Goal: Task Accomplishment & Management: Manage account settings

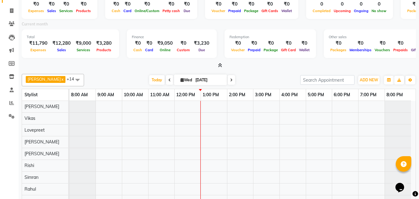
scroll to position [37, 0]
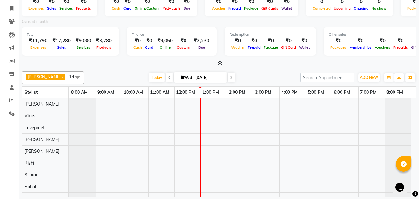
click at [217, 61] on span at bounding box center [219, 63] width 7 height 7
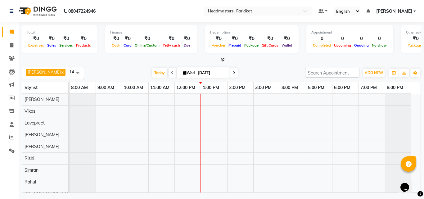
click at [223, 56] on div "Total ₹0 Expenses ₹0 Sales ₹0 Services ₹0 Products Finance ₹0 Cash ₹0 Card ₹0 O…" at bounding box center [221, 42] width 399 height 41
click at [222, 60] on icon at bounding box center [223, 59] width 4 height 5
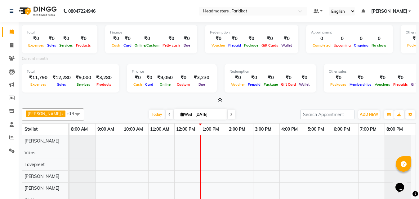
click at [220, 96] on div "Total ₹0 Expenses ₹0 Sales ₹0 Services ₹0 Products Finance ₹0 Cash ₹0 Card ₹0 O…" at bounding box center [219, 62] width 395 height 81
click at [220, 102] on icon at bounding box center [220, 99] width 4 height 5
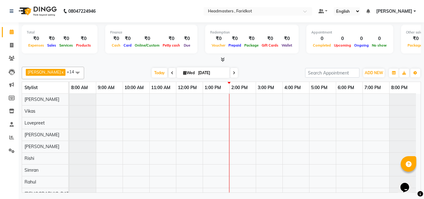
click at [223, 61] on icon at bounding box center [223, 59] width 4 height 5
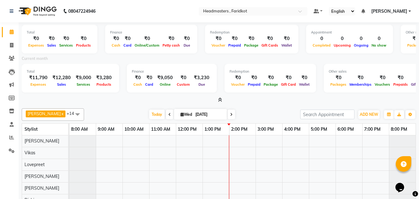
click at [220, 100] on icon at bounding box center [220, 99] width 4 height 5
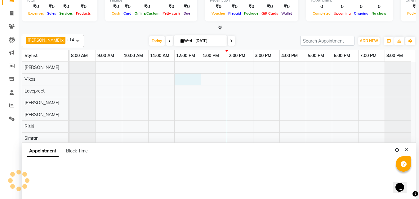
scroll to position [117, 0]
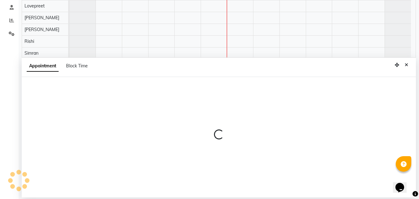
select select "71450"
select select "tentative"
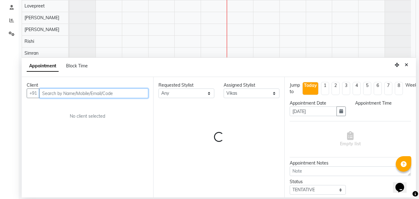
select select "720"
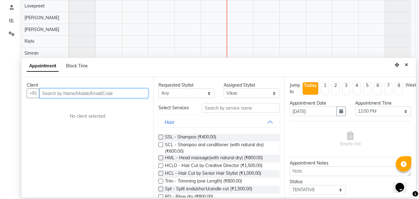
click at [113, 93] on input "text" at bounding box center [93, 93] width 109 height 10
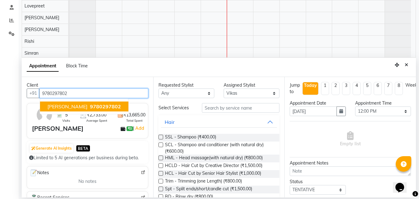
click at [101, 103] on button "Dr. Brar 9780297802" at bounding box center [84, 107] width 88 height 10
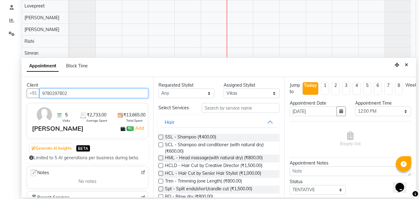
type input "9780297802"
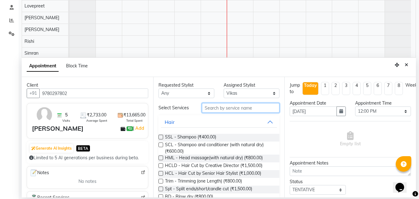
click at [248, 111] on input "text" at bounding box center [241, 108] width 78 height 10
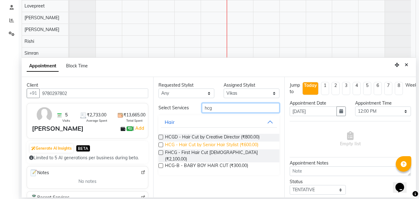
type input "hcg"
click at [246, 144] on span "HCG - Hair Cut by Senior Hair Stylist (₹600.00)" at bounding box center [211, 146] width 93 height 8
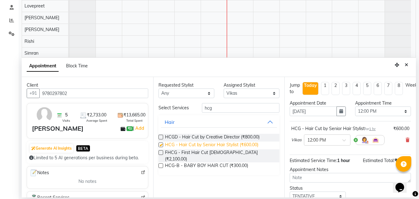
checkbox input "false"
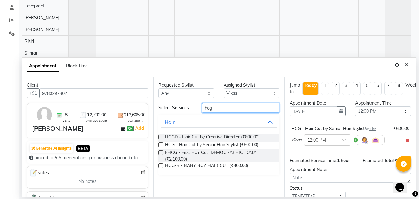
click at [252, 105] on input "hcg" at bounding box center [241, 108] width 78 height 10
type input "h"
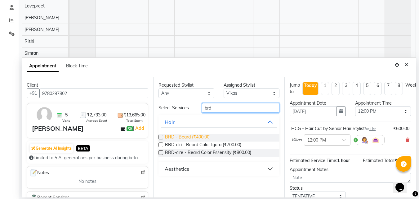
type input "brd"
click at [204, 136] on span "BRD - Beard (₹400.00)" at bounding box center [188, 138] width 46 height 8
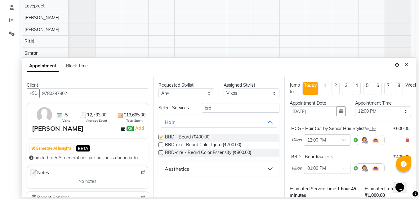
checkbox input "false"
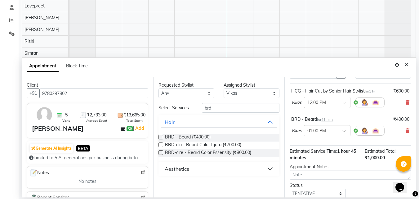
scroll to position [72, 0]
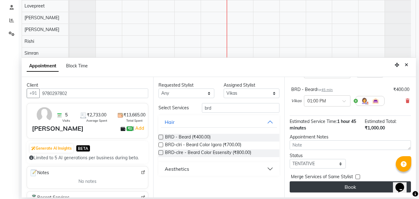
click at [323, 181] on button "Book" at bounding box center [350, 186] width 121 height 11
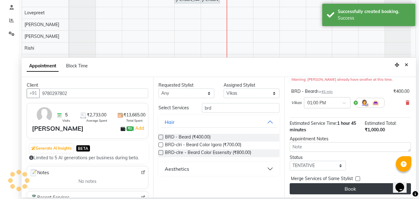
scroll to position [0, 0]
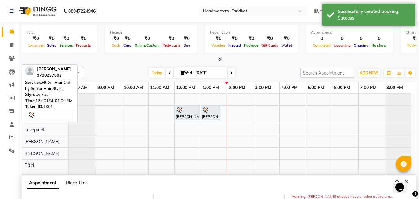
click at [186, 111] on div at bounding box center [187, 110] width 23 height 7
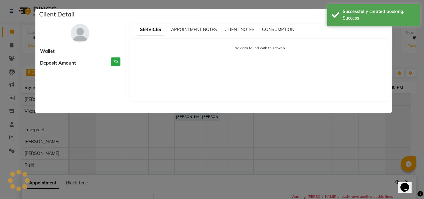
select select "7"
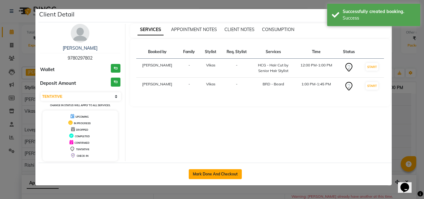
click at [208, 175] on button "Mark Done And Checkout" at bounding box center [215, 174] width 53 height 10
select select "service"
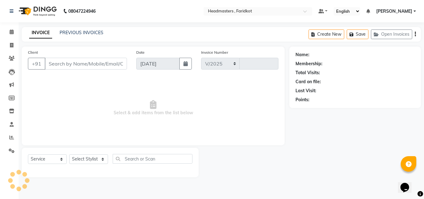
select select "7919"
type input "1128"
type input "9780297802"
select select "71450"
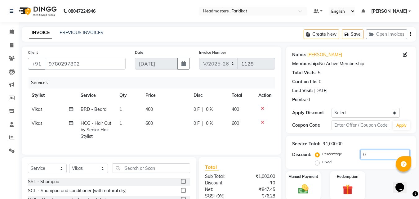
click at [383, 155] on input "0" at bounding box center [385, 155] width 49 height 10
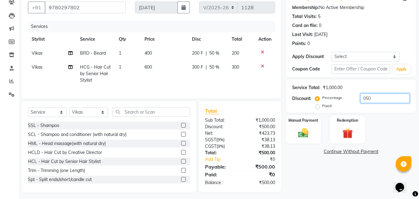
scroll to position [64, 0]
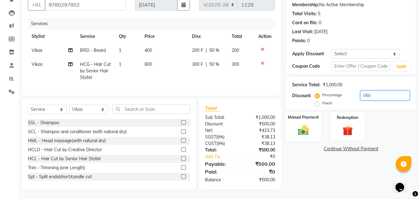
type input "050"
click at [303, 129] on img at bounding box center [303, 130] width 17 height 12
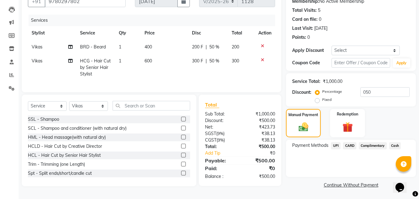
click at [335, 144] on span "UPI" at bounding box center [336, 145] width 10 height 7
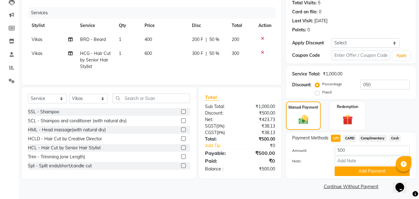
scroll to position [71, 0]
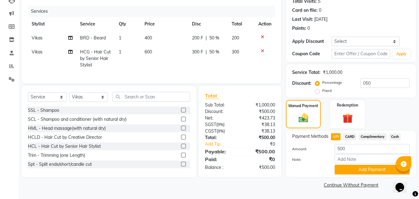
click at [365, 175] on div "Payment Methods UPI CARD Complimentary Cash Amount: 500 Note: Add Payment" at bounding box center [351, 154] width 130 height 46
click at [367, 171] on button "Add Payment" at bounding box center [372, 170] width 75 height 10
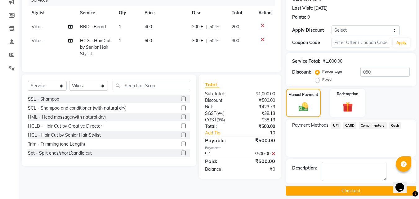
scroll to position [88, 0]
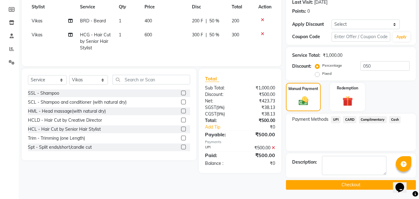
click at [345, 184] on button "Checkout" at bounding box center [351, 185] width 130 height 10
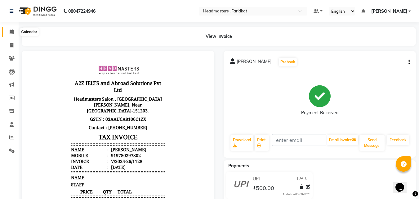
click at [10, 33] on icon at bounding box center [12, 31] width 4 height 5
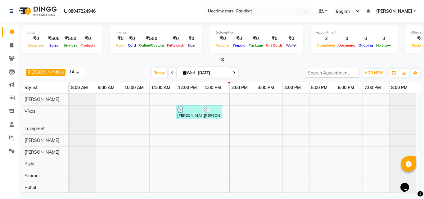
click at [225, 59] on div at bounding box center [221, 60] width 399 height 7
drag, startPoint x: 216, startPoint y: 59, endPoint x: 222, endPoint y: 61, distance: 6.7
click at [220, 60] on div at bounding box center [221, 60] width 399 height 7
click at [222, 60] on icon at bounding box center [223, 59] width 4 height 5
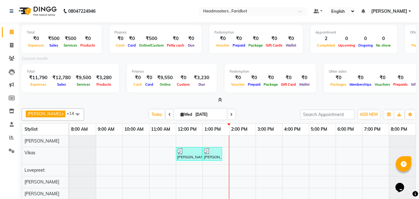
click at [221, 100] on icon at bounding box center [220, 99] width 4 height 5
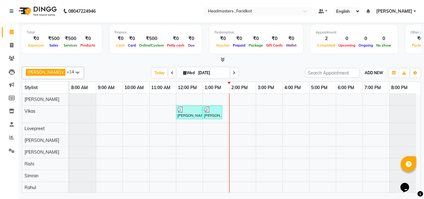
click at [366, 69] on button "ADD NEW Toggle Dropdown" at bounding box center [373, 73] width 21 height 9
click at [356, 102] on link "Add Expense" at bounding box center [359, 101] width 49 height 8
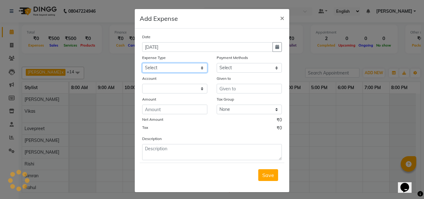
click at [188, 67] on select "Select Advance Salary Bank charges Car maintenance Cash transfer to bank Cash t…" at bounding box center [174, 68] width 65 height 10
select select "17185"
click at [142, 63] on select "Select Advance Salary Bank charges Car maintenance Cash transfer to bank Cash t…" at bounding box center [174, 68] width 65 height 10
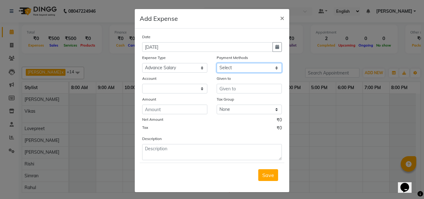
click at [264, 70] on select "Select UPI CARD Complimentary Voucher Wallet Package Prepaid Cash" at bounding box center [249, 68] width 65 height 10
select select "116"
click at [217, 63] on select "Select UPI CARD Complimentary Voucher Wallet Package Prepaid Cash" at bounding box center [249, 68] width 65 height 10
select select "7068"
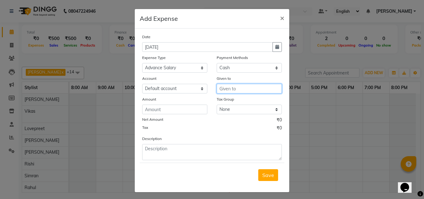
click at [234, 85] on input "text" at bounding box center [249, 89] width 65 height 10
type input "ravinder"
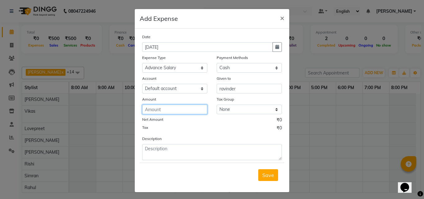
click at [162, 109] on input "number" at bounding box center [174, 110] width 65 height 10
type input "1000"
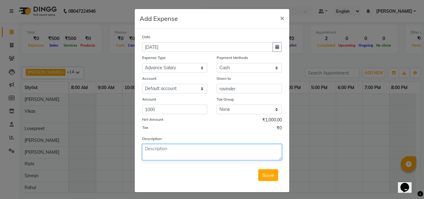
click at [186, 149] on textarea at bounding box center [212, 152] width 140 height 16
type textarea "adv. salary"
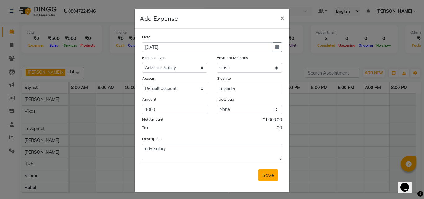
click at [265, 170] on button "Save" at bounding box center [268, 175] width 20 height 12
